Goal: Information Seeking & Learning: Learn about a topic

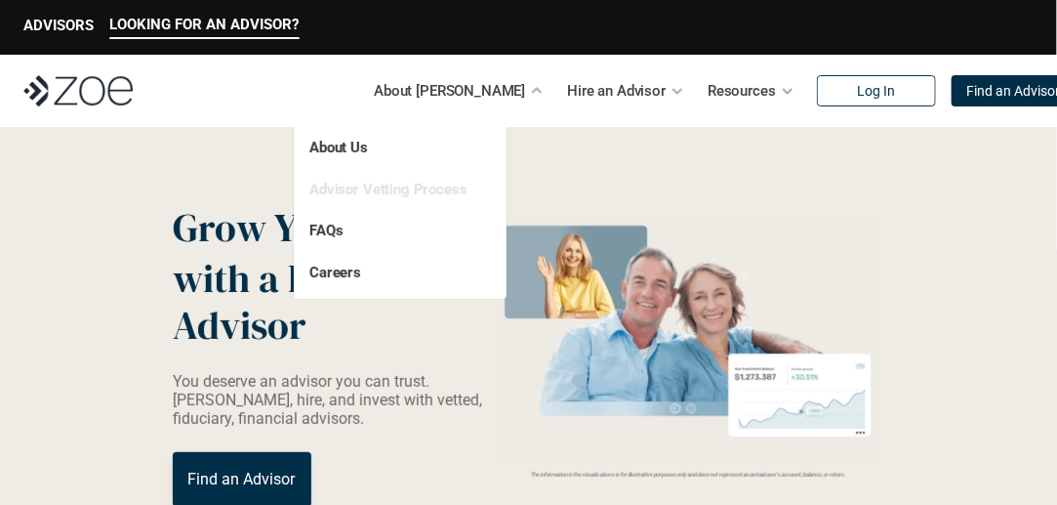
click at [426, 192] on link "Advisor Vetting Process" at bounding box center [388, 190] width 158 height 18
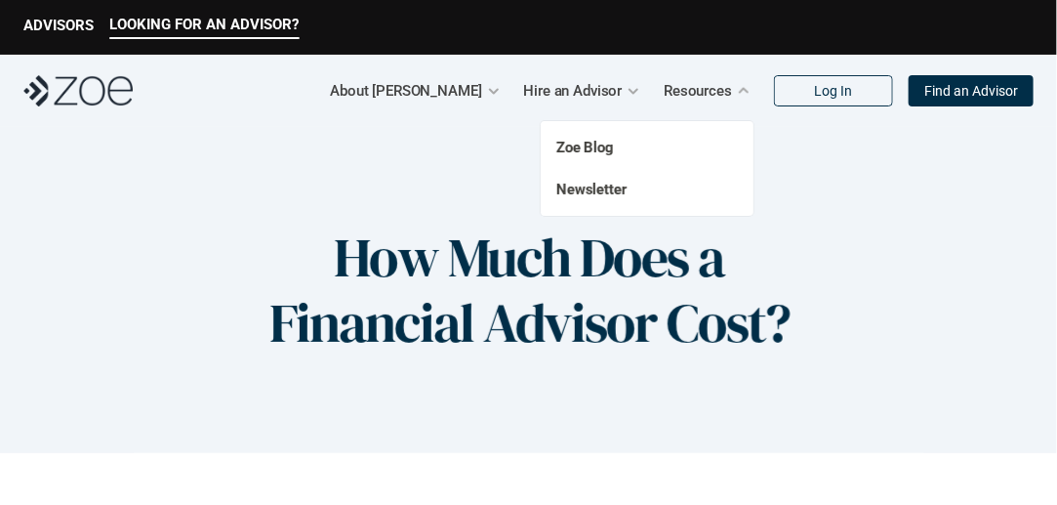
click at [748, 92] on div at bounding box center [744, 91] width 15 height 15
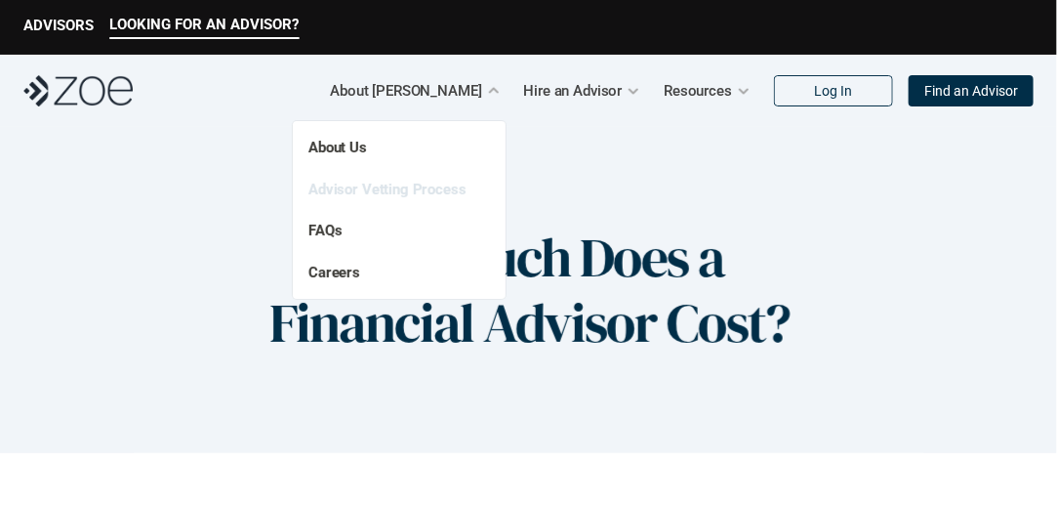
click at [449, 187] on link "Advisor Vetting Process" at bounding box center [387, 190] width 158 height 18
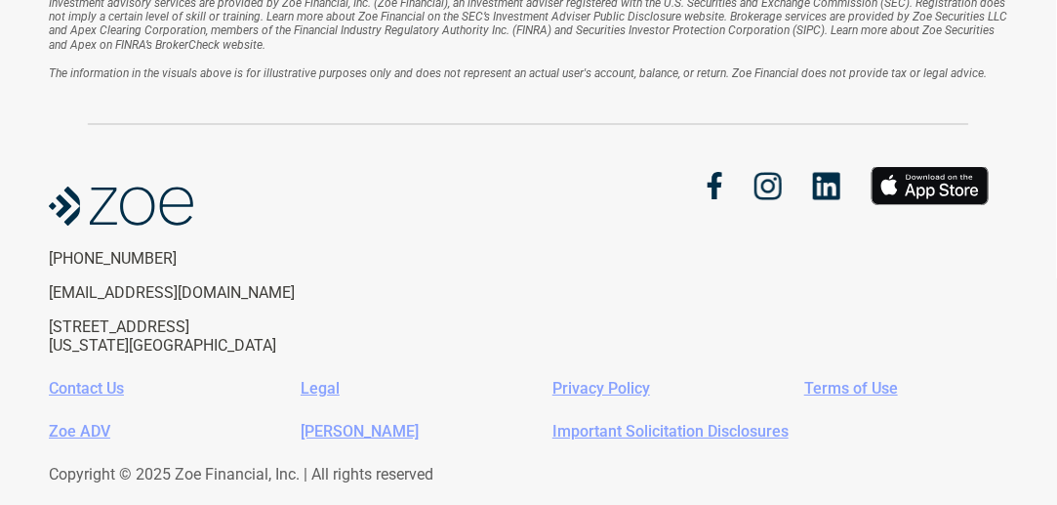
scroll to position [2259, 0]
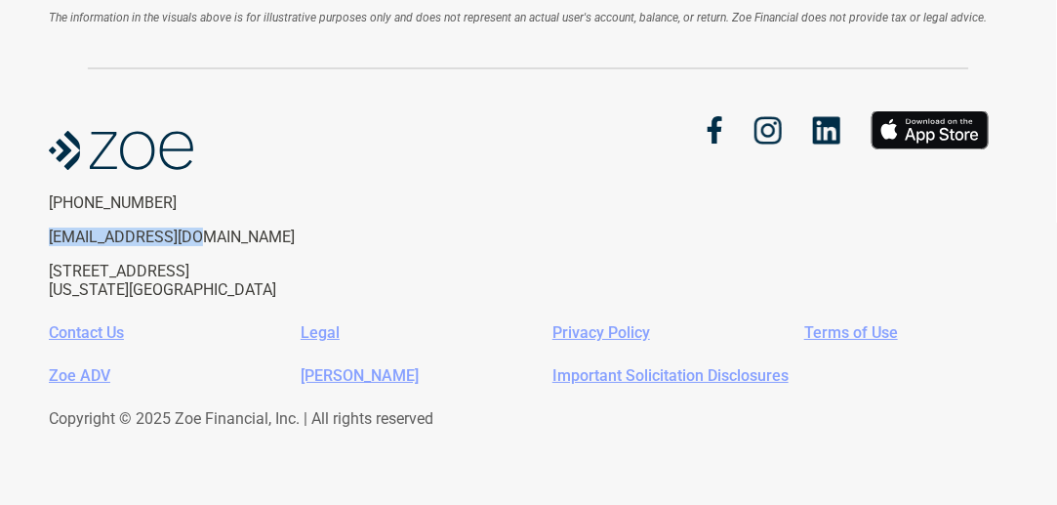
drag, startPoint x: 201, startPoint y: 233, endPoint x: 37, endPoint y: 242, distance: 164.2
click at [37, 242] on div "Disclosure: This page is not investment advice and should not be relied on for …" at bounding box center [528, 177] width 1057 height 657
copy p "[EMAIL_ADDRESS][DOMAIN_NAME]"
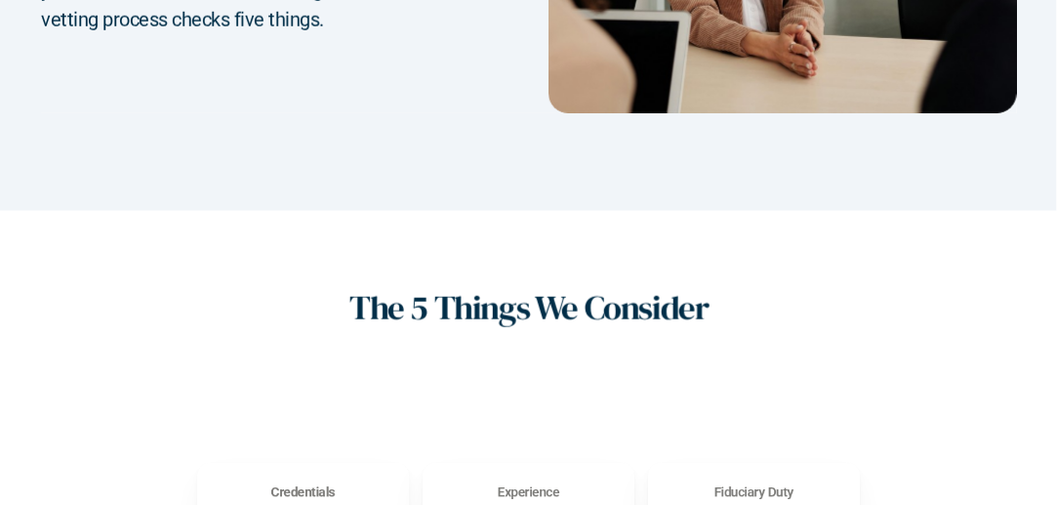
scroll to position [0, 0]
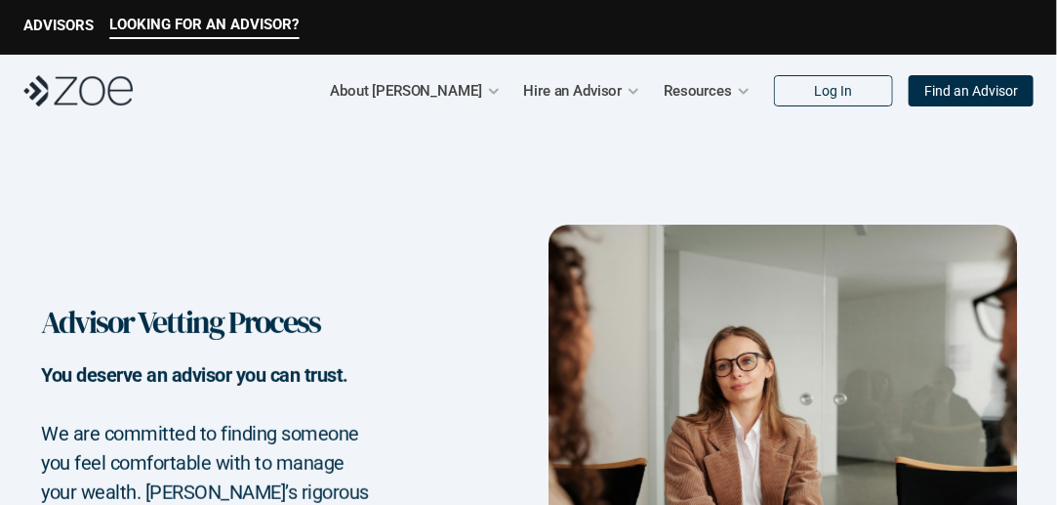
click at [76, 100] on img at bounding box center [77, 90] width 109 height 31
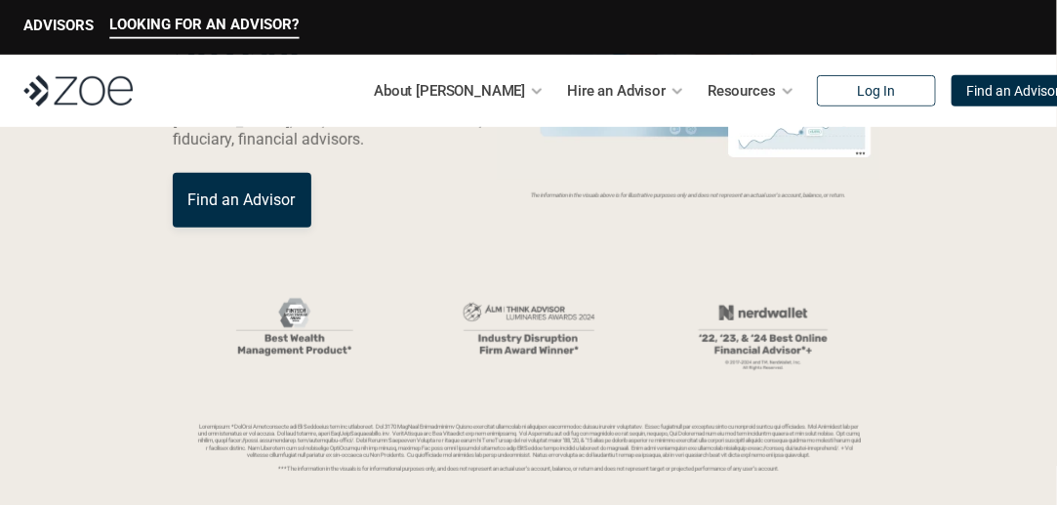
scroll to position [293, 0]
